Goal: Task Accomplishment & Management: Complete application form

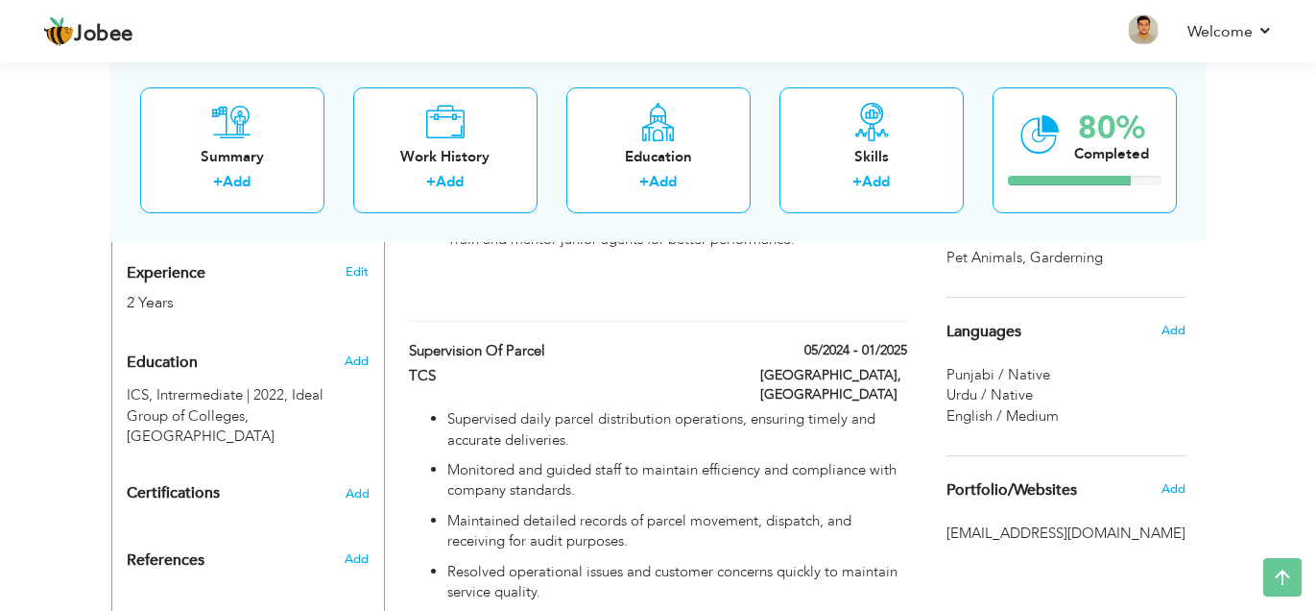
scroll to position [844, 0]
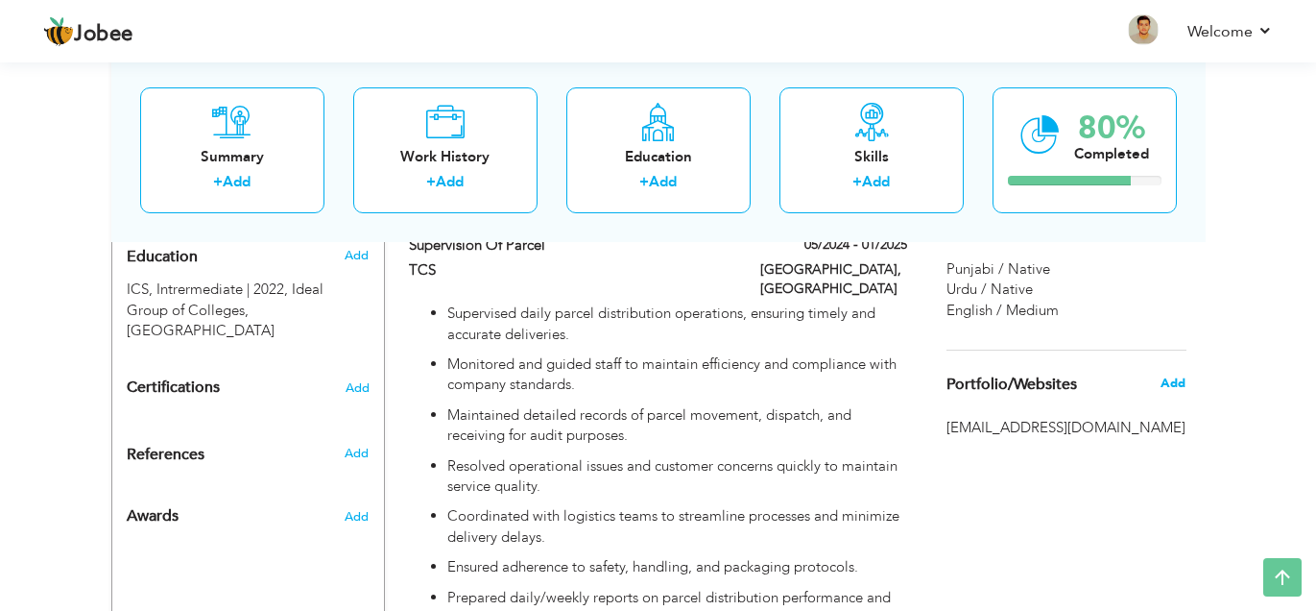
click at [1170, 381] on span "Add" at bounding box center [1173, 382] width 25 height 17
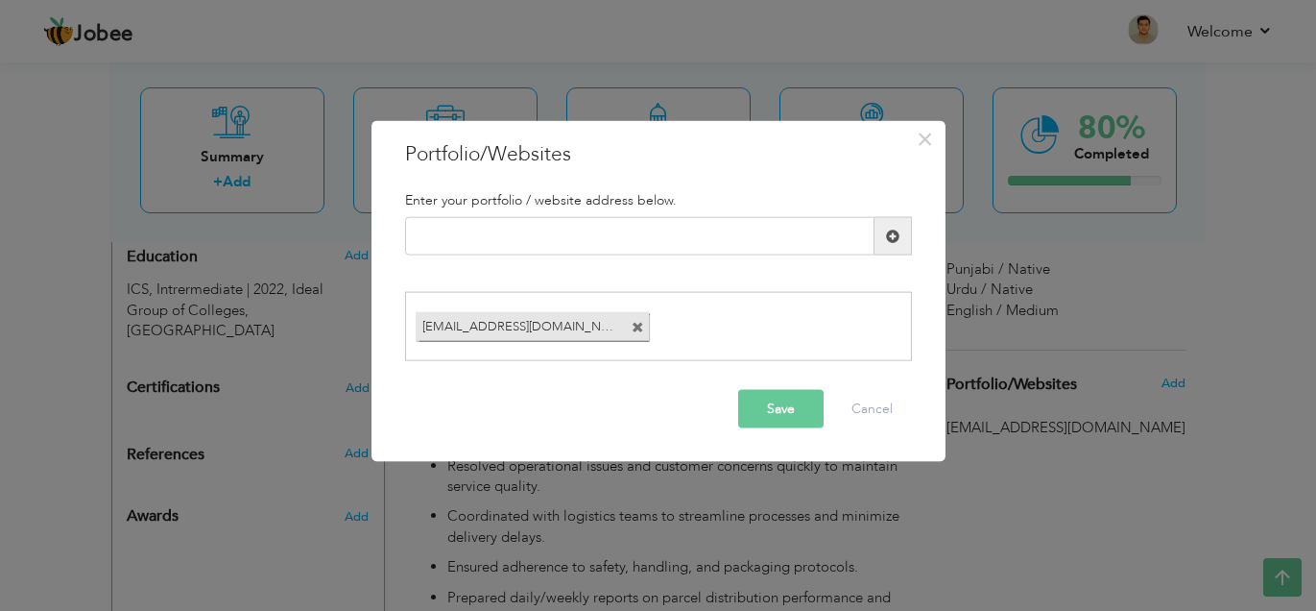
click at [639, 322] on span at bounding box center [638, 327] width 12 height 12
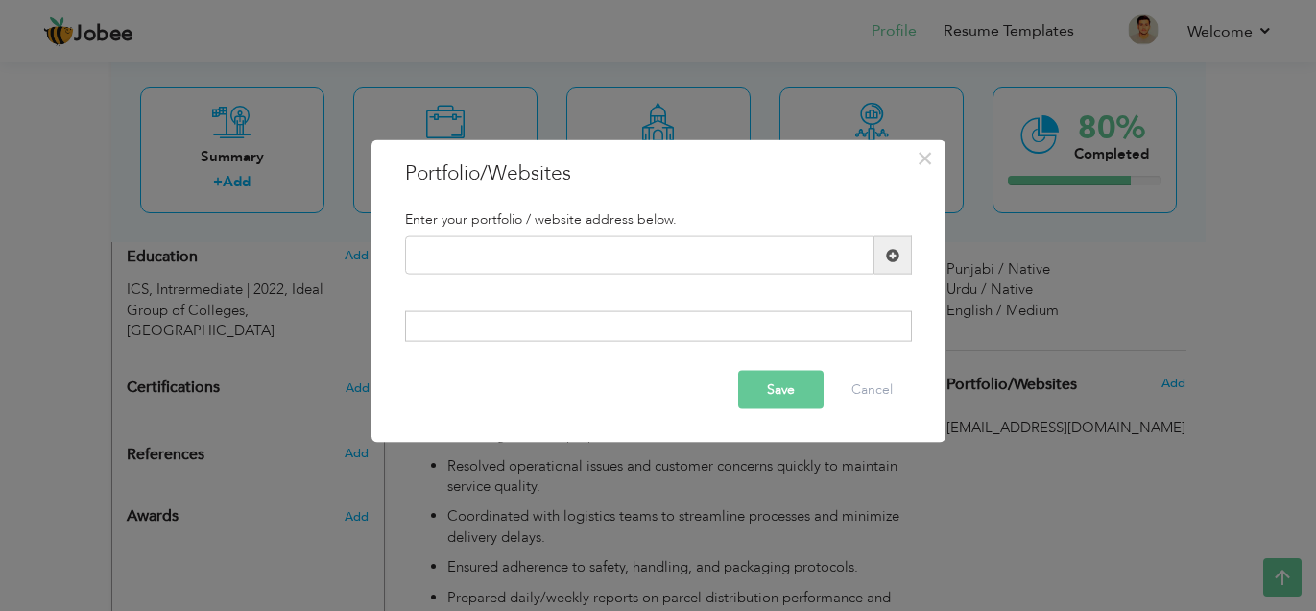
click at [778, 378] on button "Save" at bounding box center [780, 389] width 85 height 38
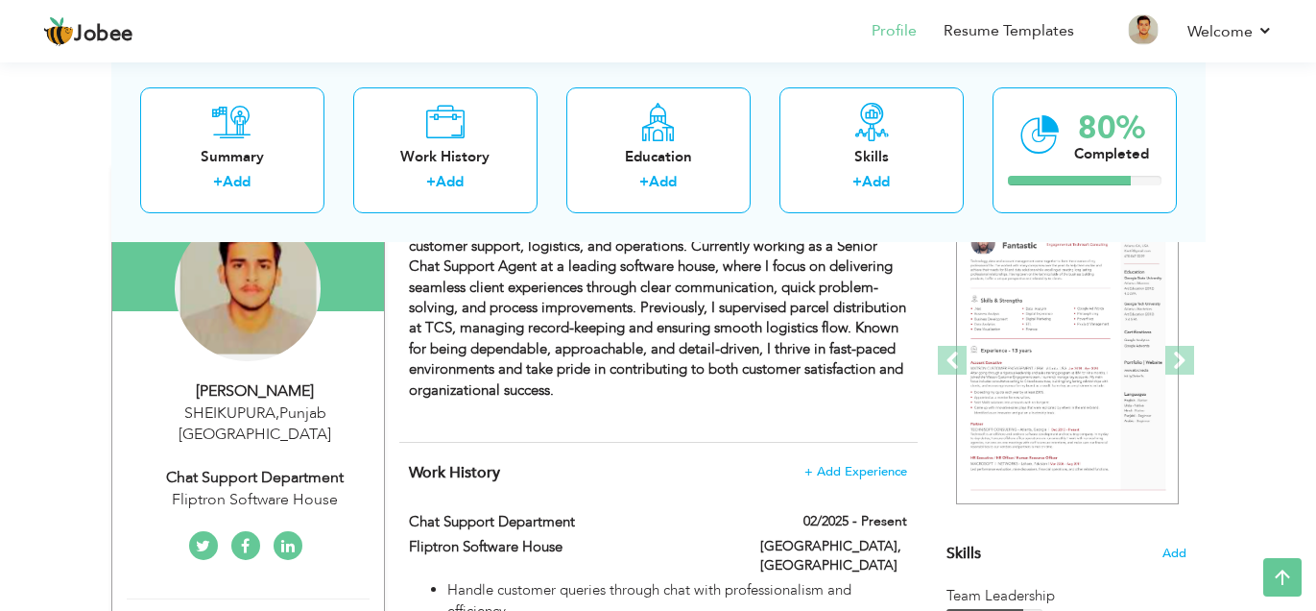
scroll to position [191, 0]
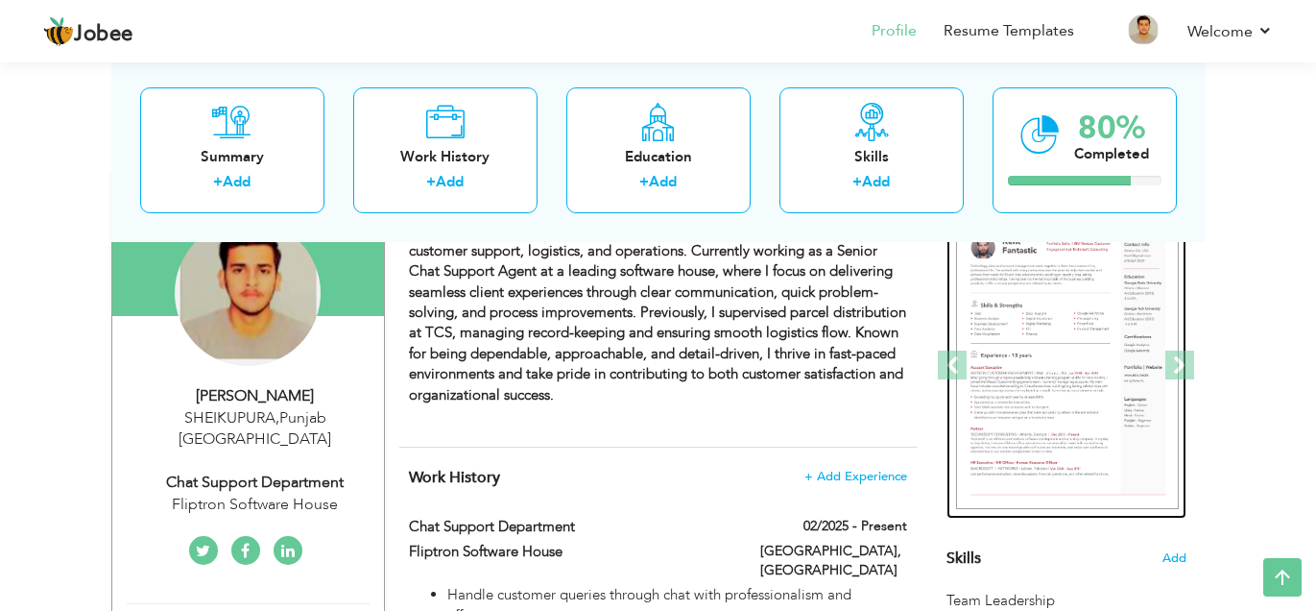
click at [1109, 271] on img at bounding box center [1067, 366] width 223 height 288
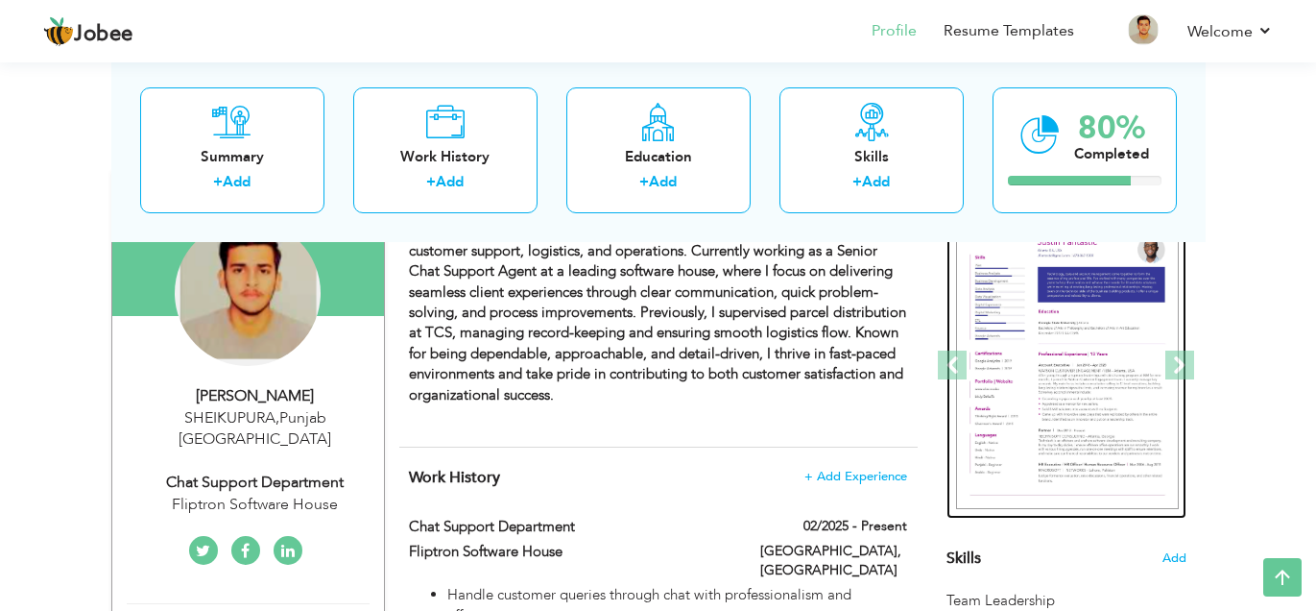
click at [1109, 271] on img at bounding box center [1067, 366] width 223 height 288
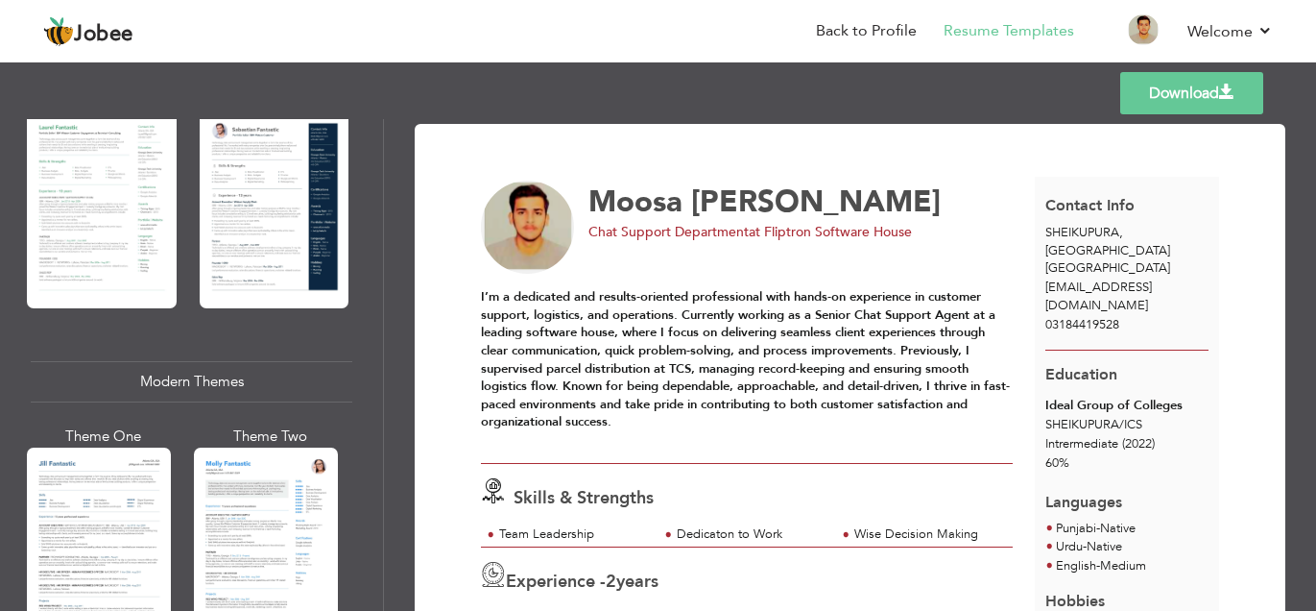
scroll to position [651, 0]
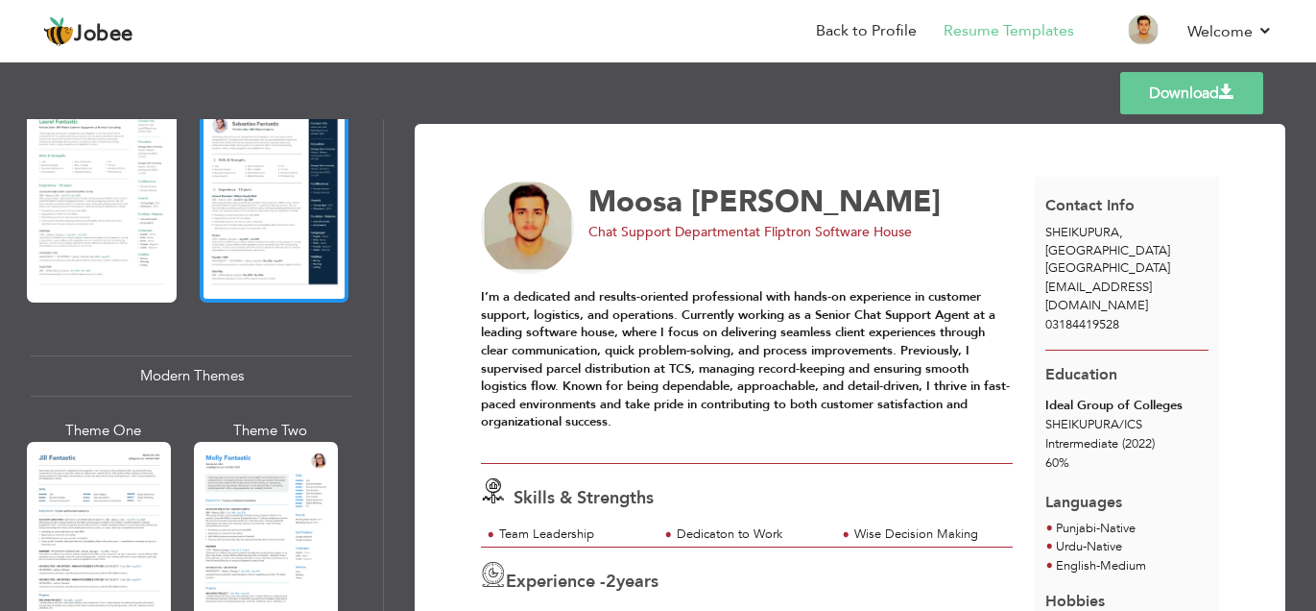
click at [277, 202] on div at bounding box center [275, 204] width 150 height 197
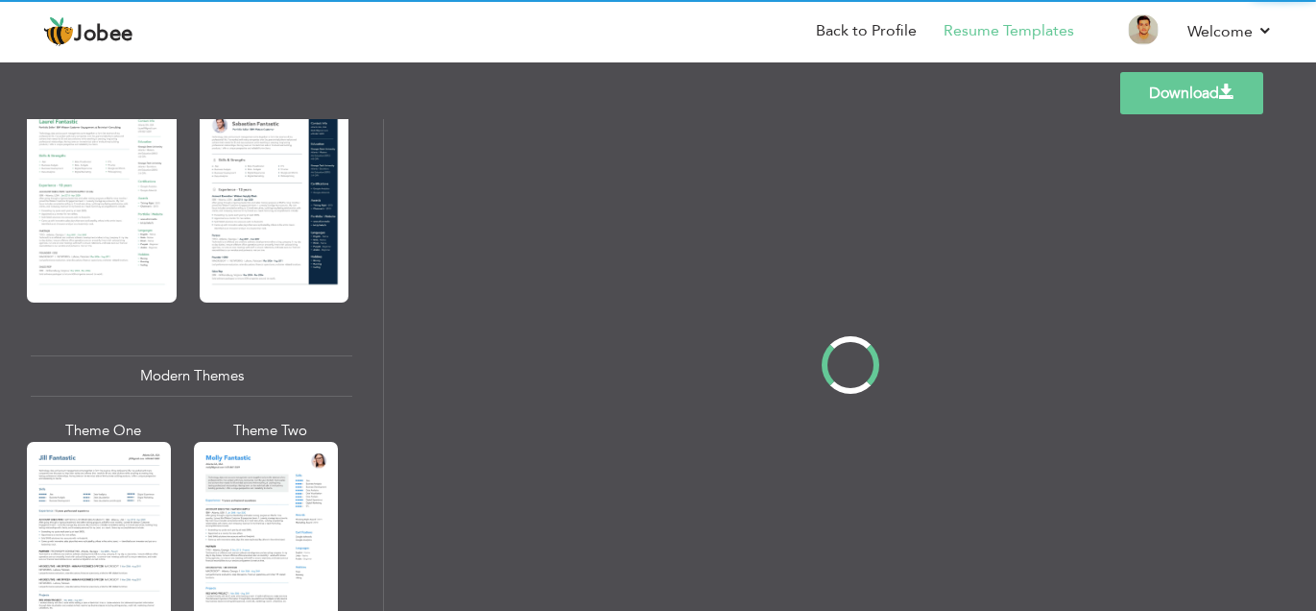
click at [292, 565] on div at bounding box center [266, 537] width 144 height 190
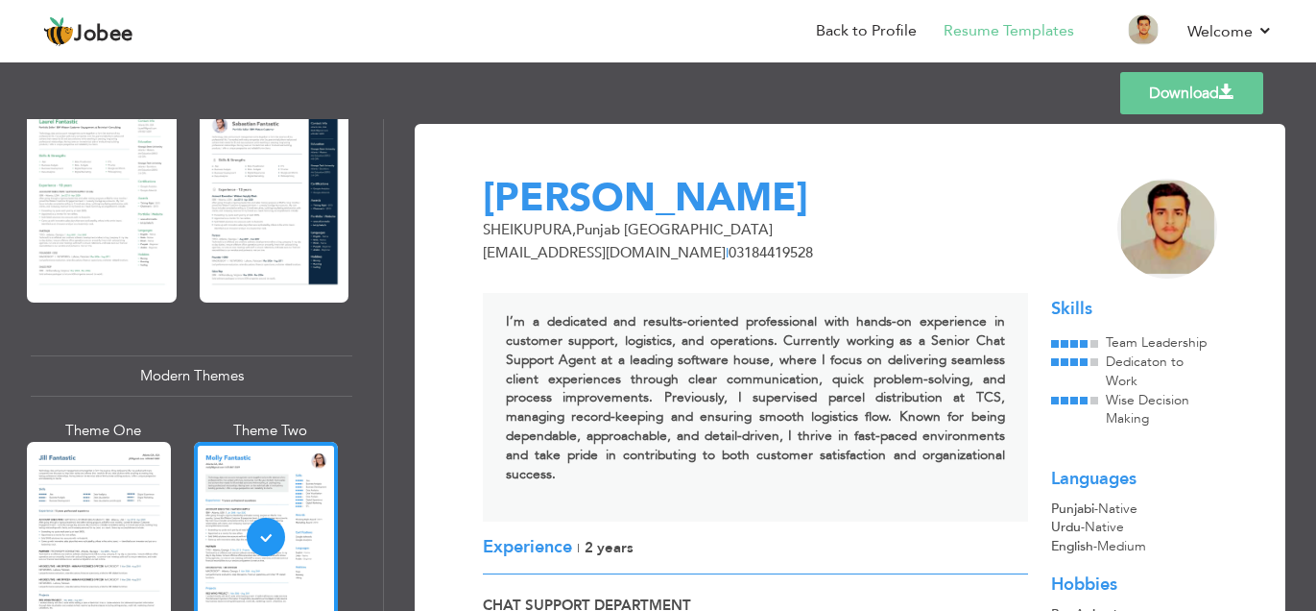
click at [561, 230] on span "[GEOGRAPHIC_DATA] , [GEOGRAPHIC_DATA] [GEOGRAPHIC_DATA]" at bounding box center [628, 229] width 290 height 19
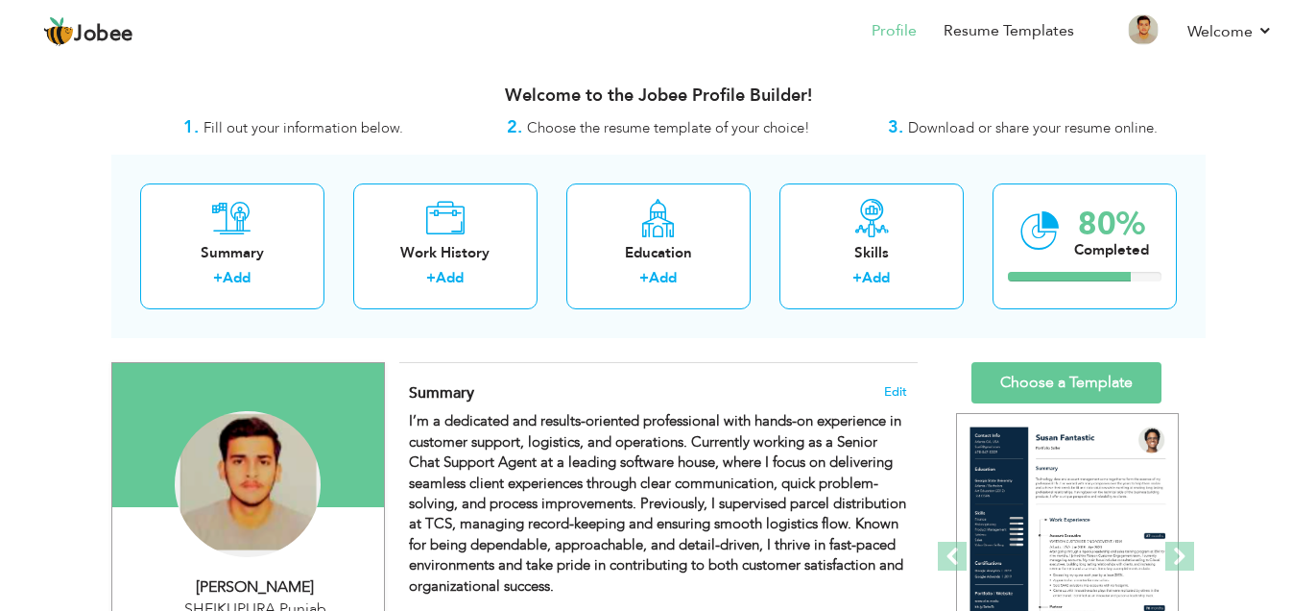
scroll to position [191, 0]
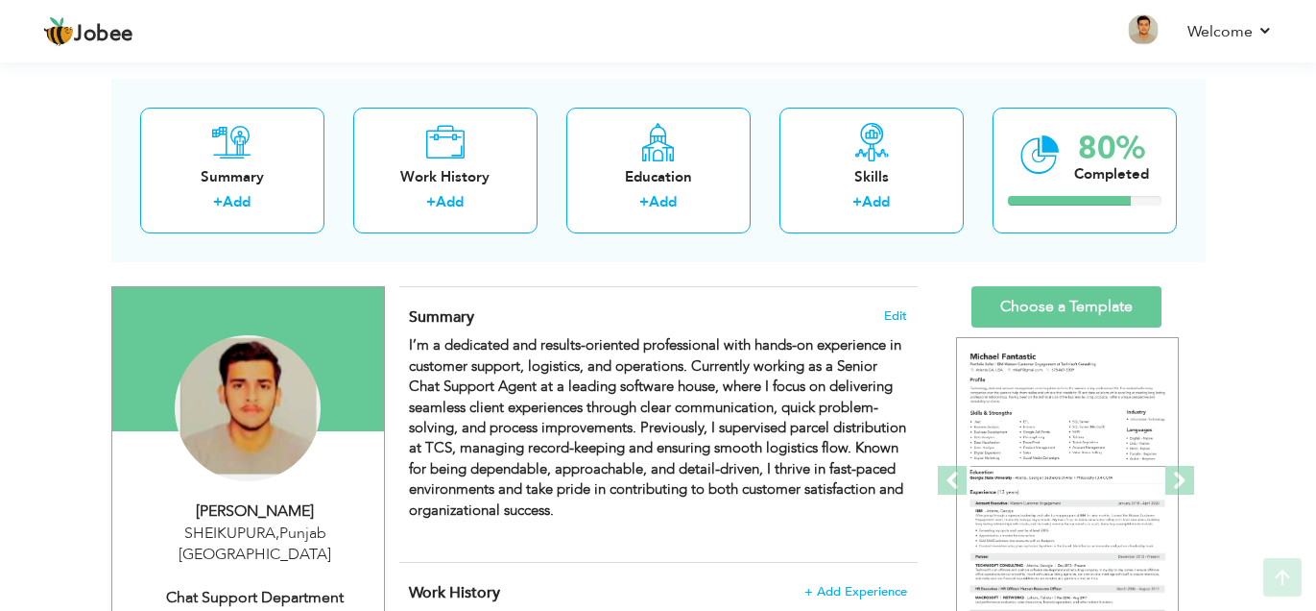
scroll to position [153, 0]
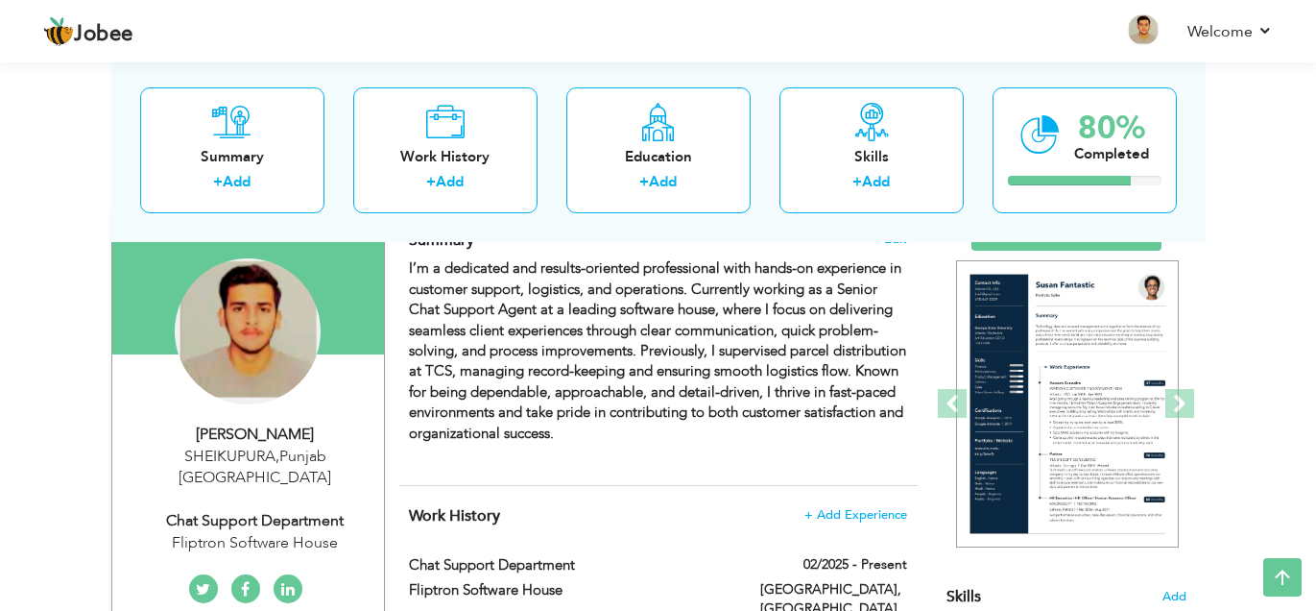
click at [210, 432] on div "[PERSON_NAME]" at bounding box center [255, 434] width 257 height 22
type input "Moosa"
type input "[PERSON_NAME]"
type input "03184419528"
select select "number:166"
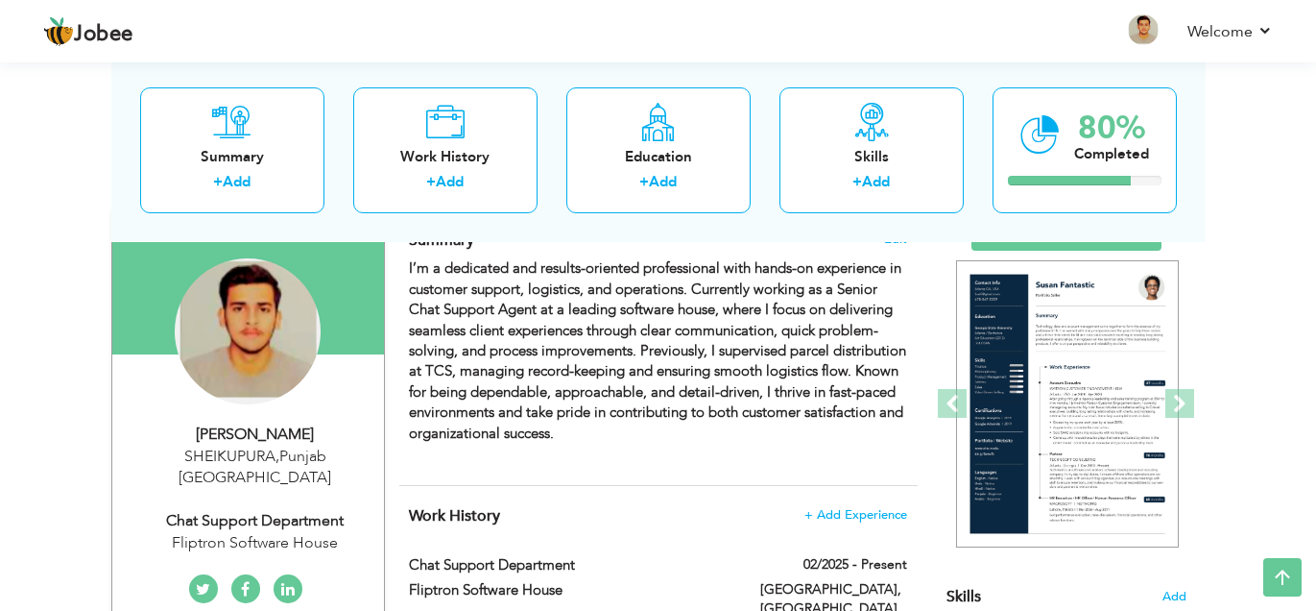
type input "[GEOGRAPHIC_DATA]"
type input "SHEIKUPURA"
select select "number:4"
type input "Fliptron Software House"
type input "Chat Support Department"
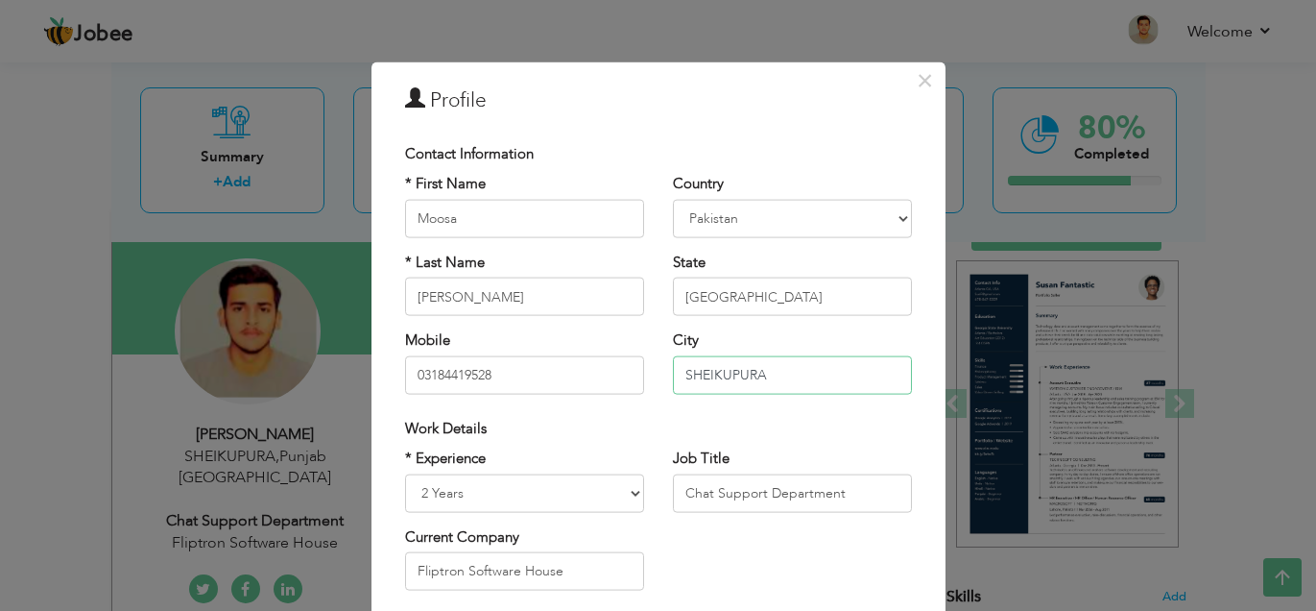
click at [765, 372] on input "SHEIKUPURA" at bounding box center [792, 374] width 239 height 38
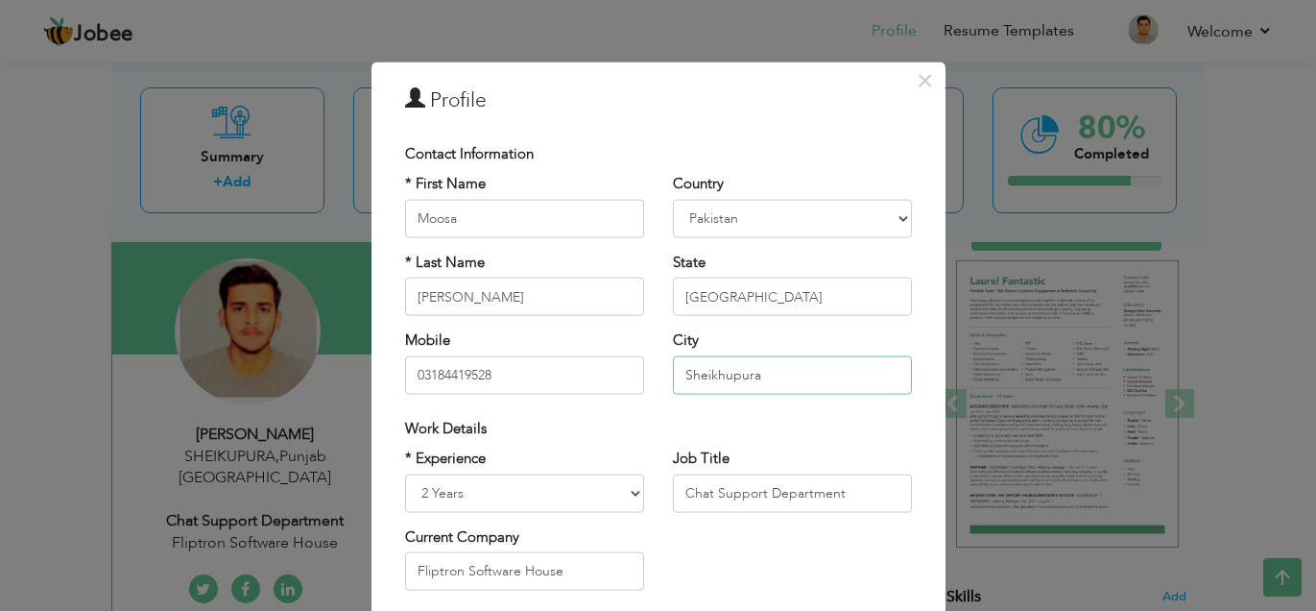
click at [742, 373] on input "Sheikhupura" at bounding box center [792, 374] width 239 height 38
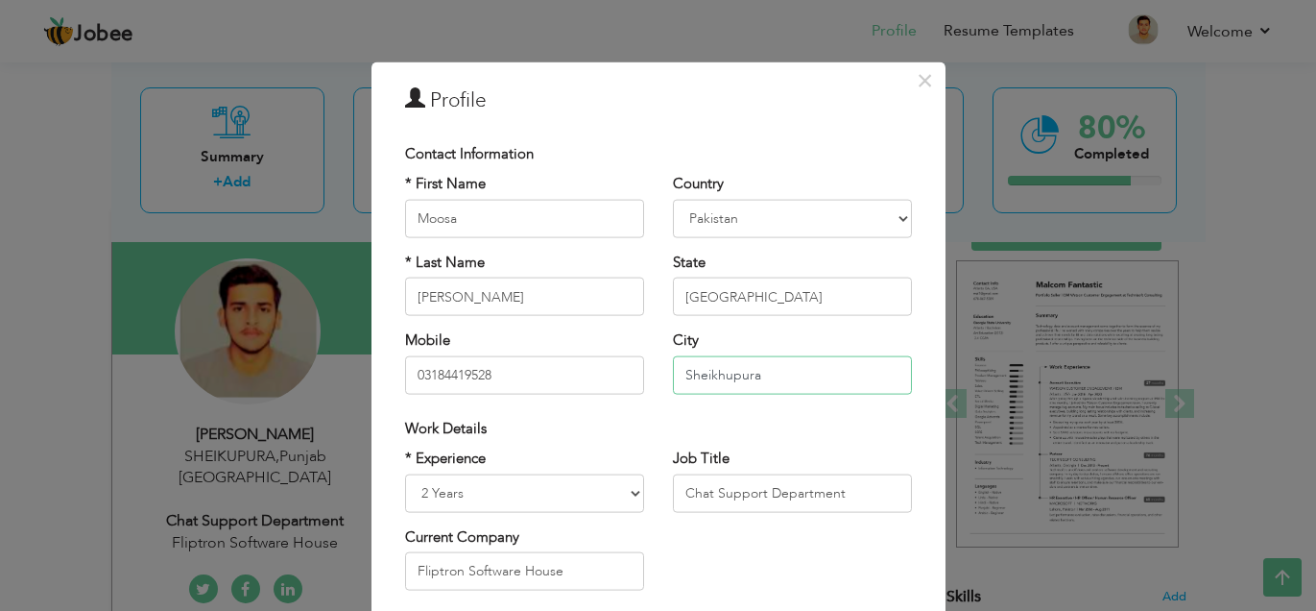
click at [742, 373] on input "Sheikhupura" at bounding box center [792, 374] width 239 height 38
type input "Sheikhupura"
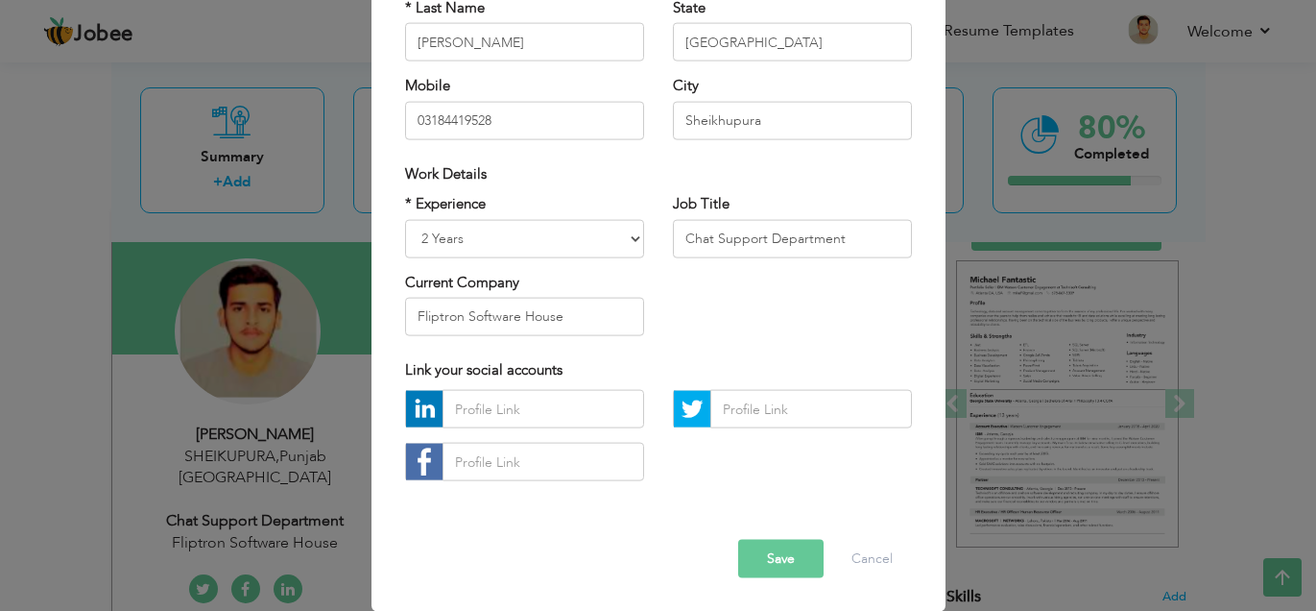
click at [738, 540] on button "Save" at bounding box center [780, 559] width 85 height 38
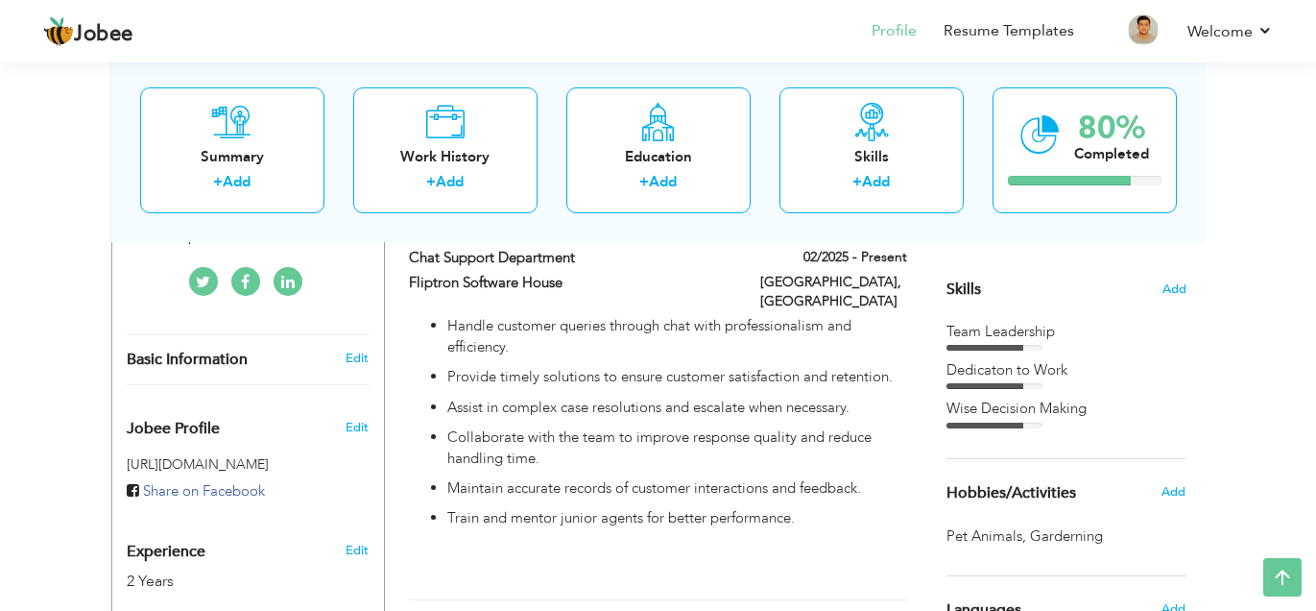
scroll to position [498, 0]
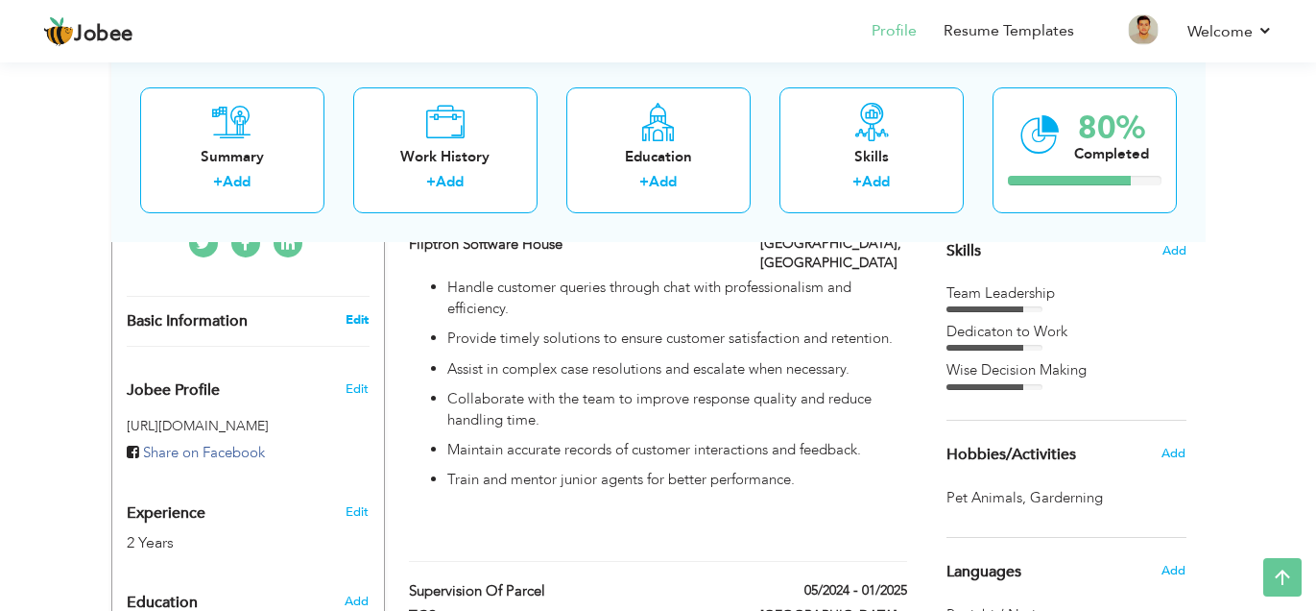
click at [362, 311] on link "Edit" at bounding box center [357, 319] width 23 height 17
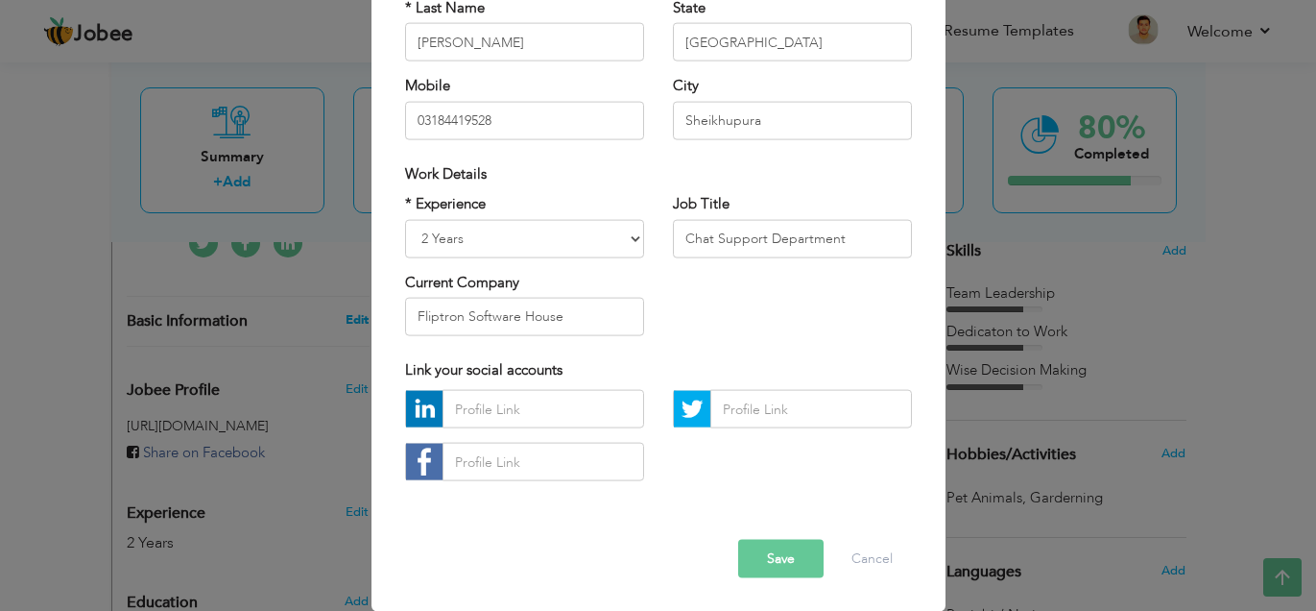
scroll to position [0, 0]
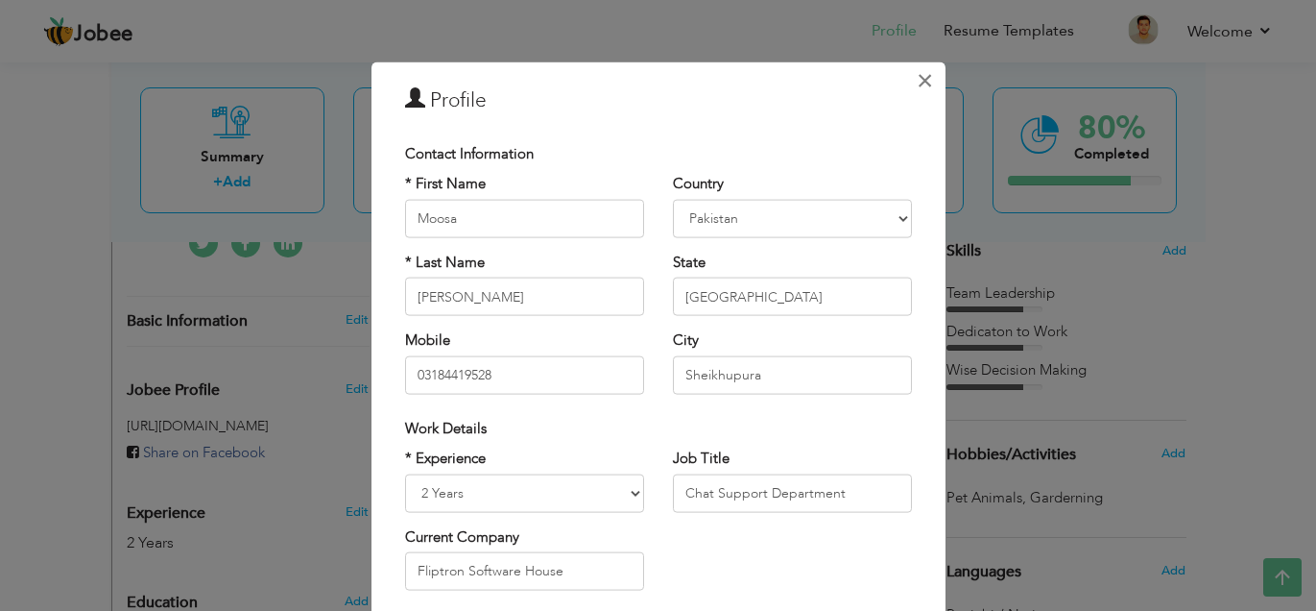
click at [934, 75] on button "×" at bounding box center [925, 80] width 31 height 31
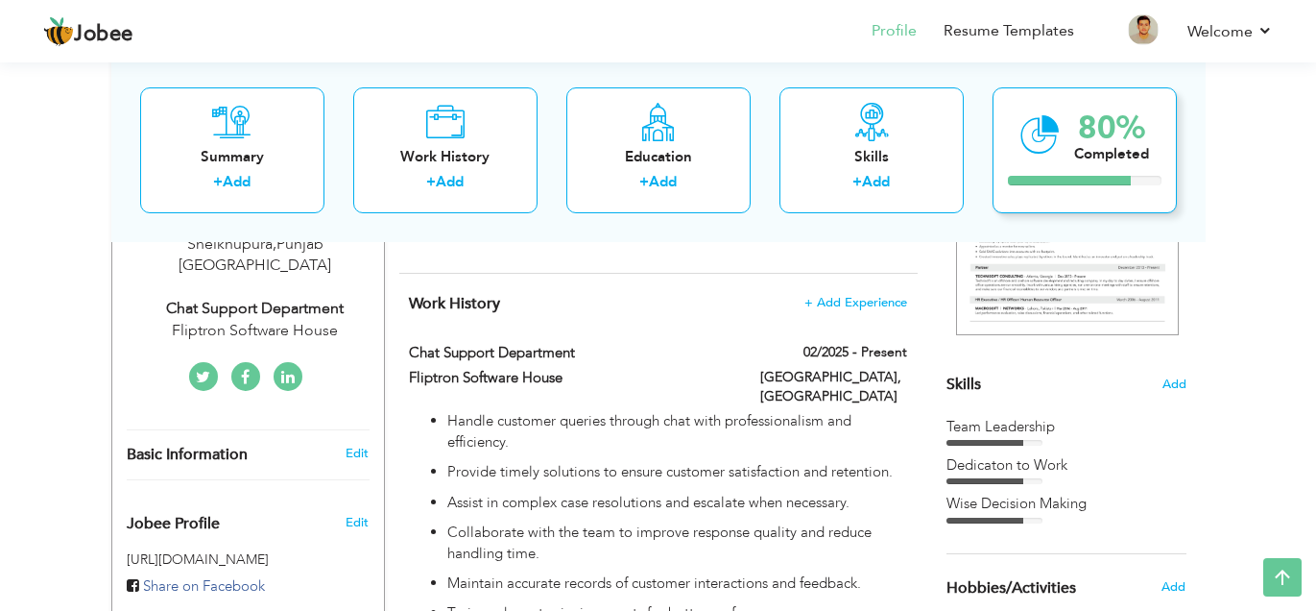
scroll to position [345, 0]
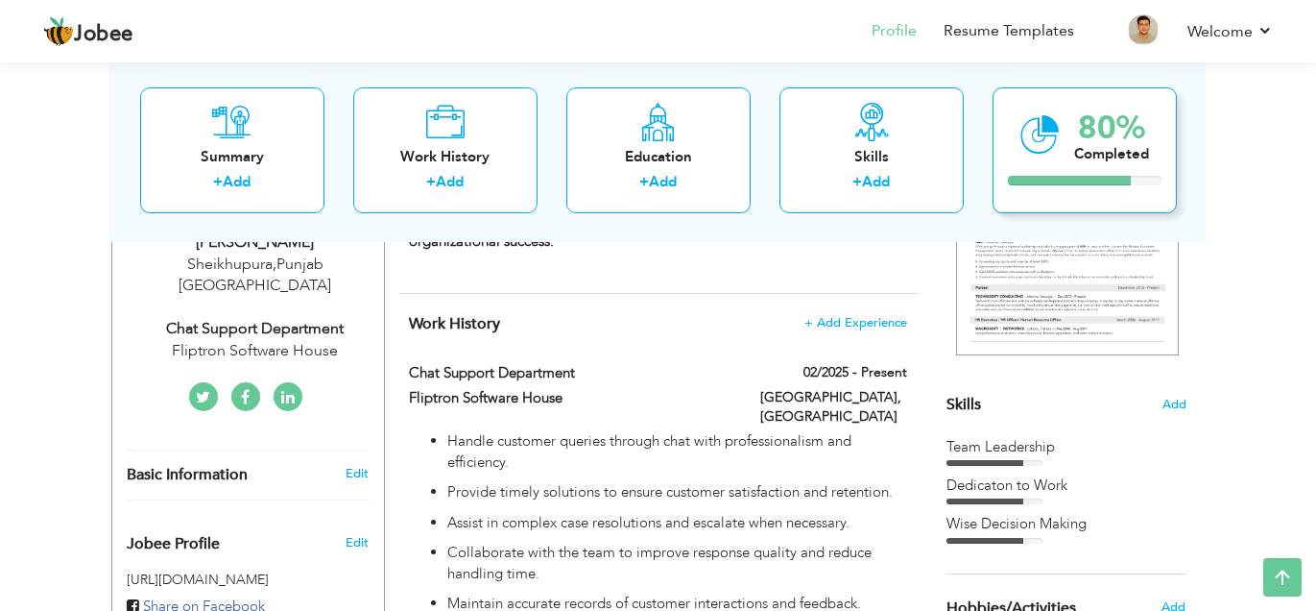
click at [1033, 172] on div "80% Completed" at bounding box center [1085, 149] width 184 height 126
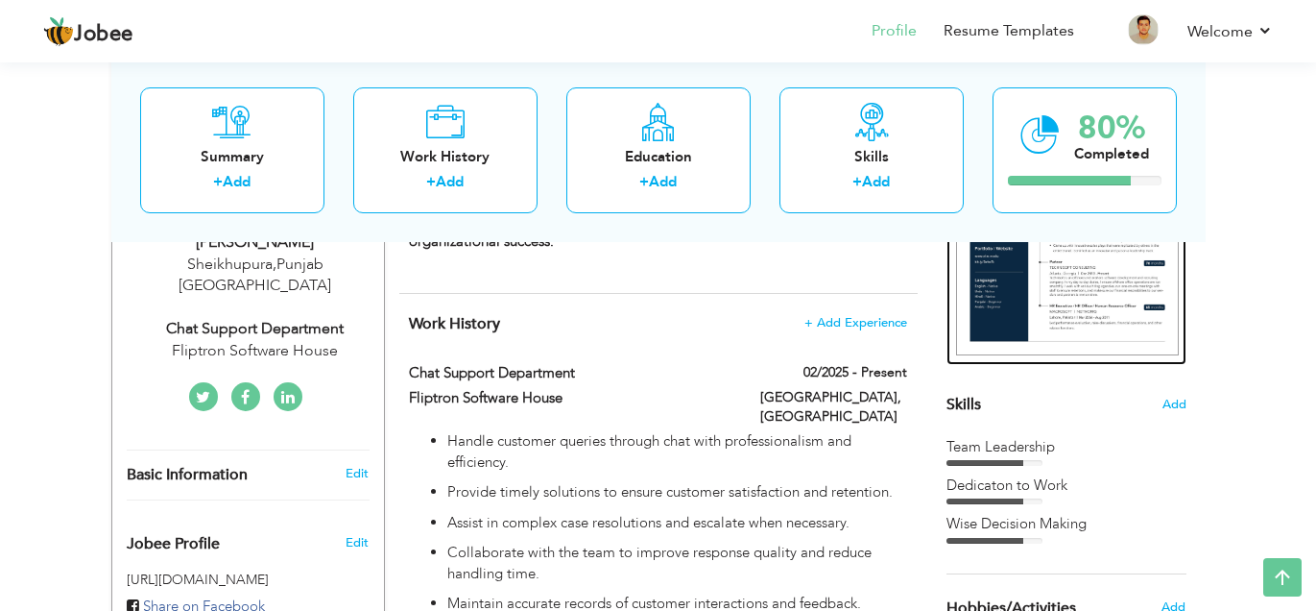
click at [1014, 253] on img at bounding box center [1067, 212] width 223 height 288
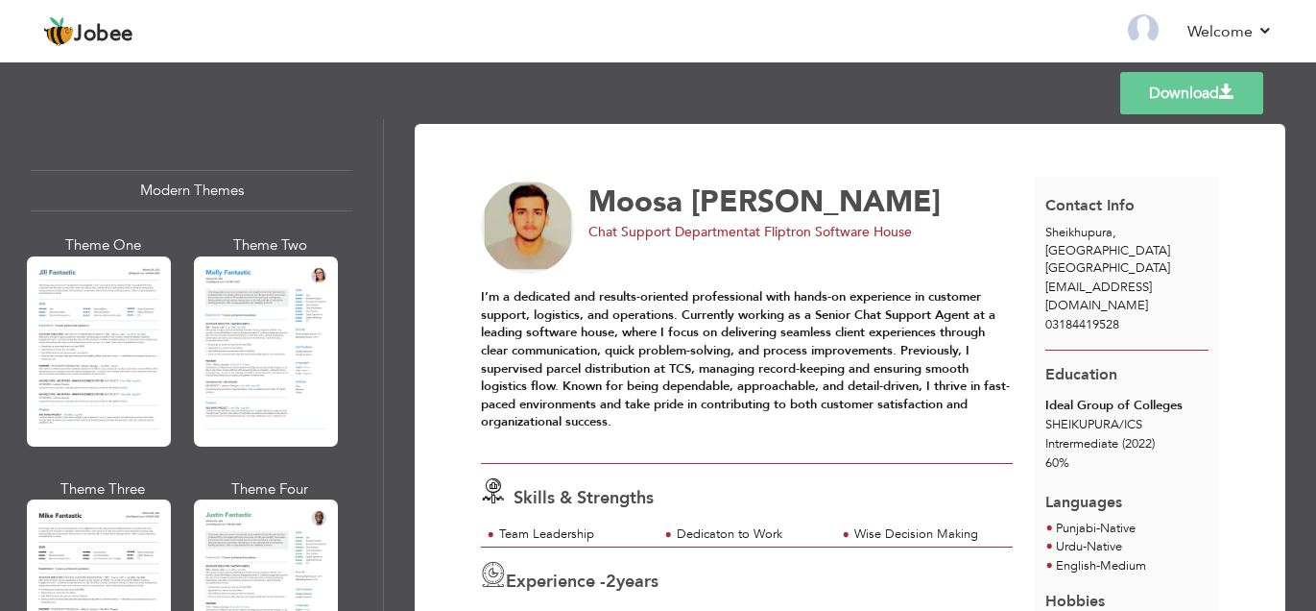
scroll to position [842, 0]
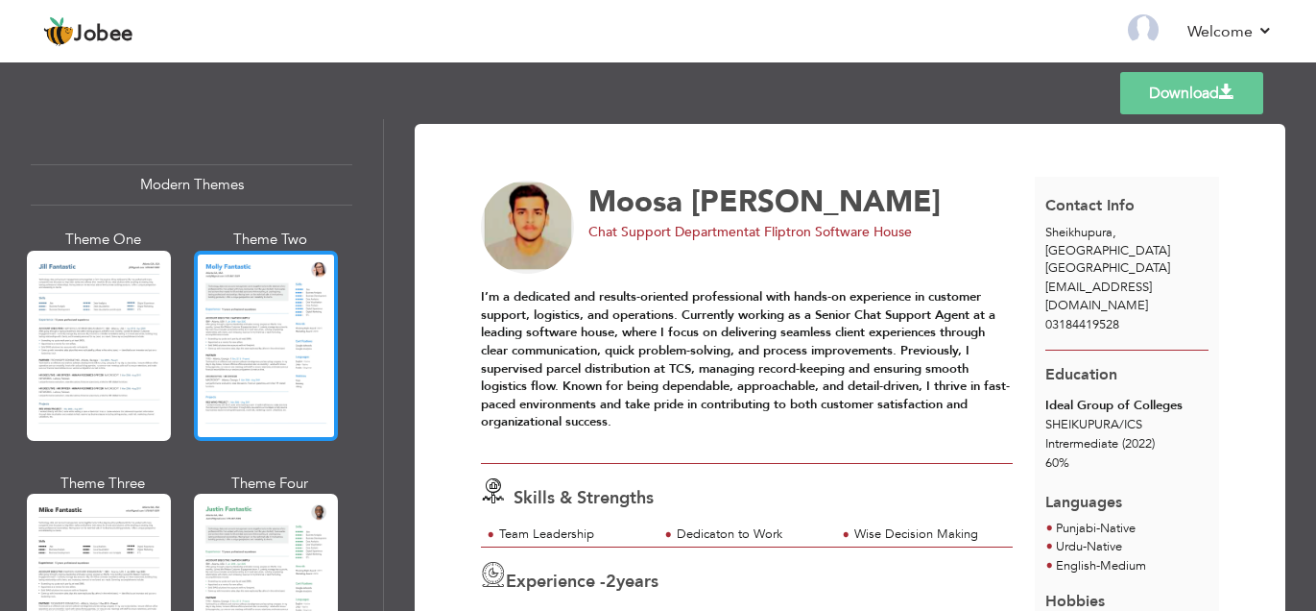
click at [230, 320] on div at bounding box center [266, 346] width 144 height 190
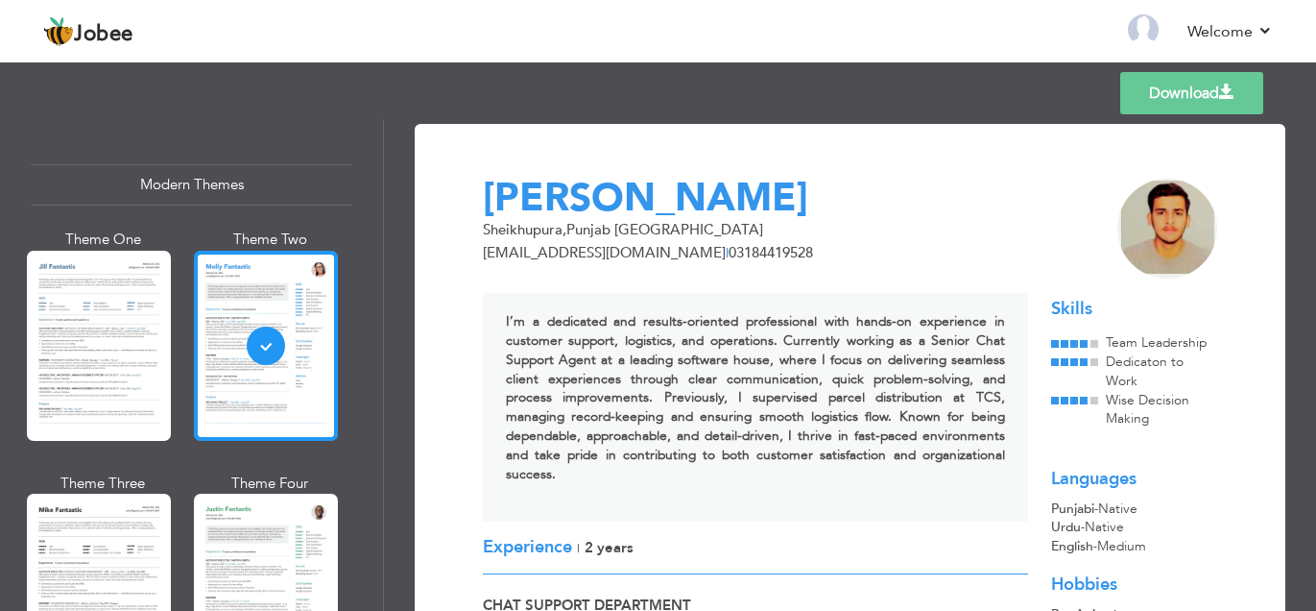
scroll to position [880, 0]
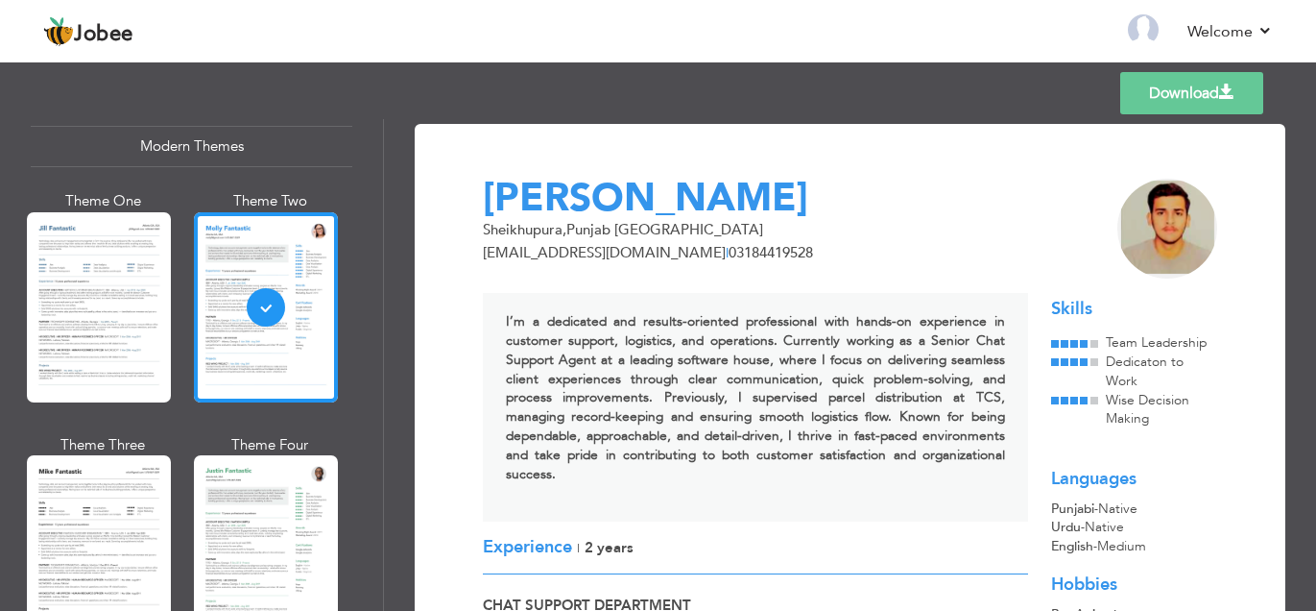
click at [659, 368] on div "I’m a dedicated and results-oriented professional with hands-on experience in c…" at bounding box center [755, 407] width 545 height 228
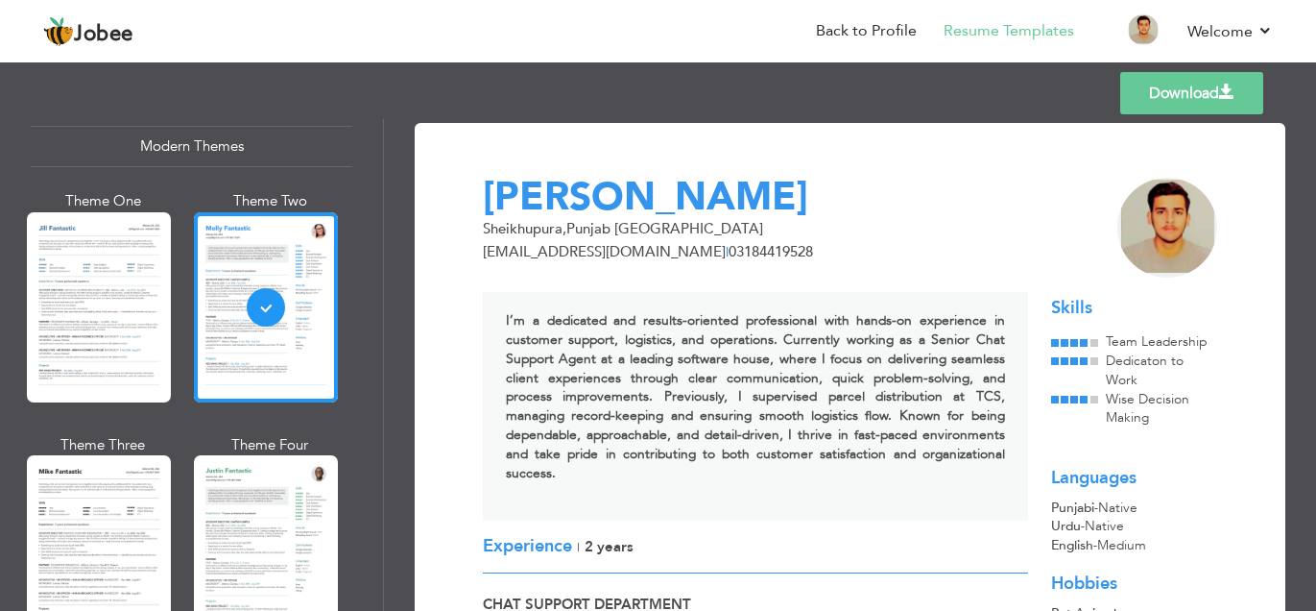
scroll to position [0, 0]
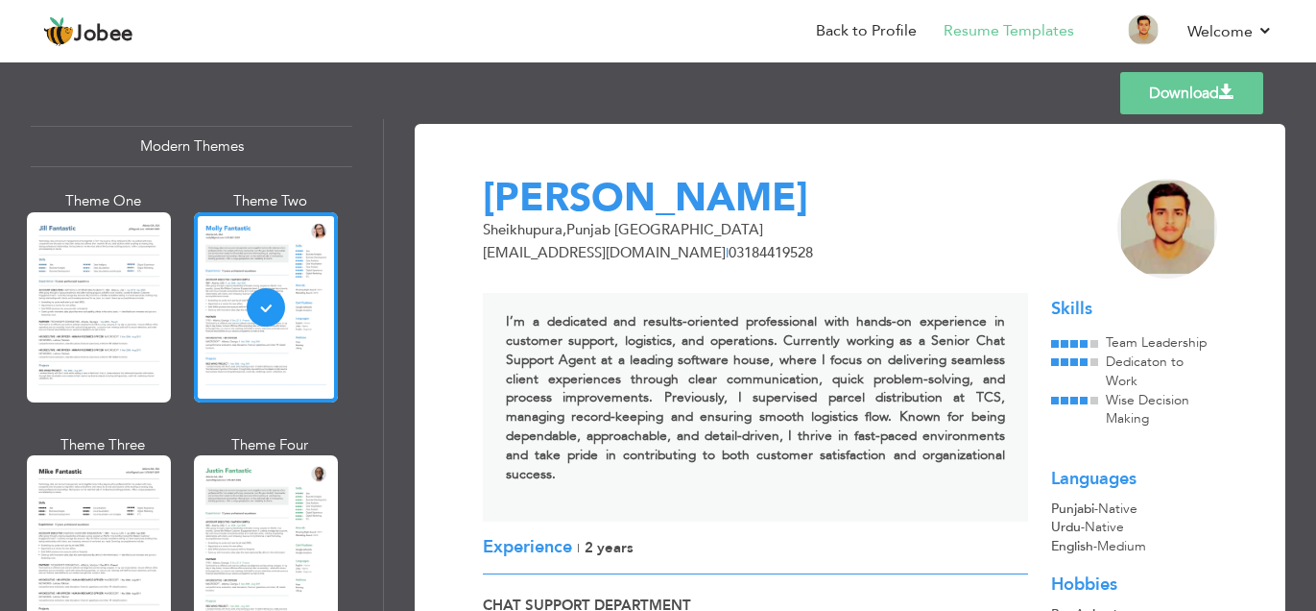
click at [1211, 84] on link "Download" at bounding box center [1191, 93] width 143 height 42
